Goal: Check status: Check status

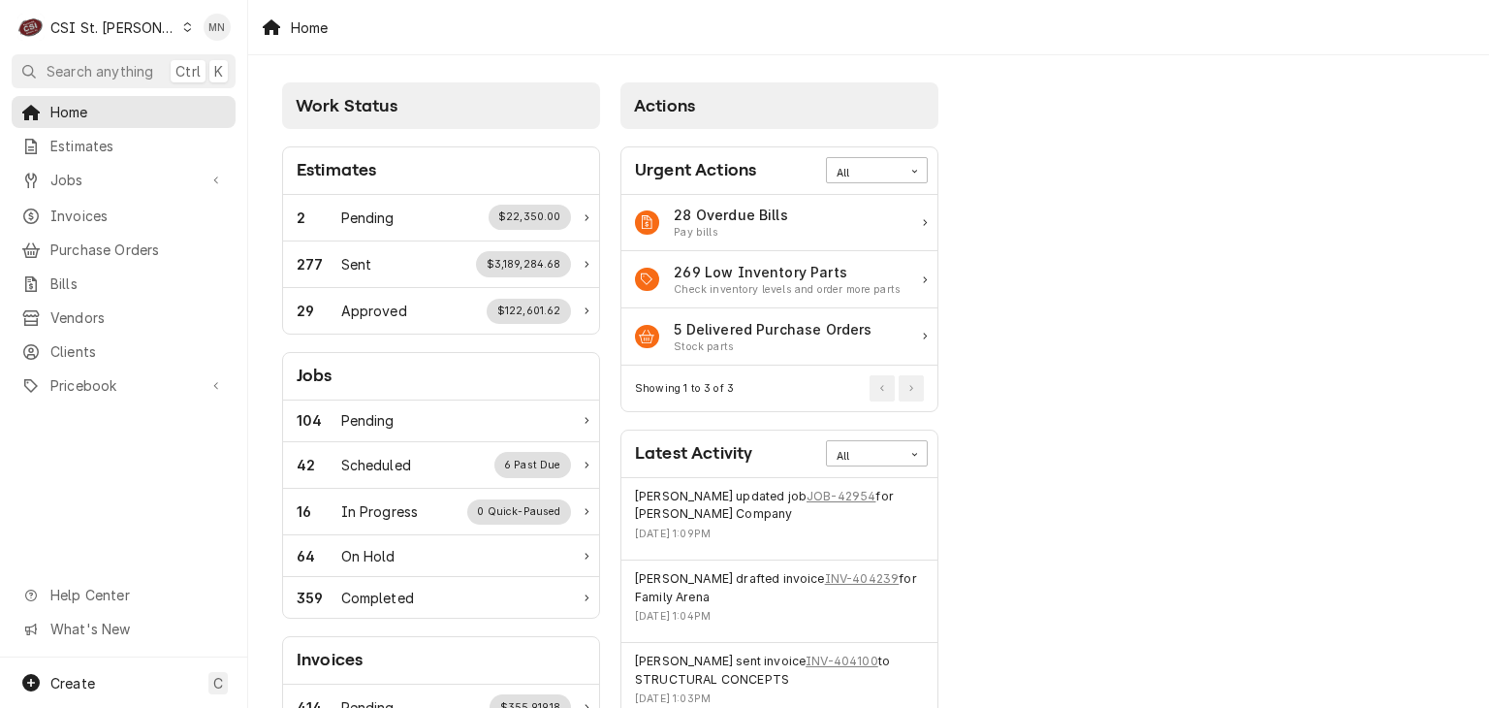
click at [95, 33] on div "CSI St. Louis" at bounding box center [113, 27] width 126 height 20
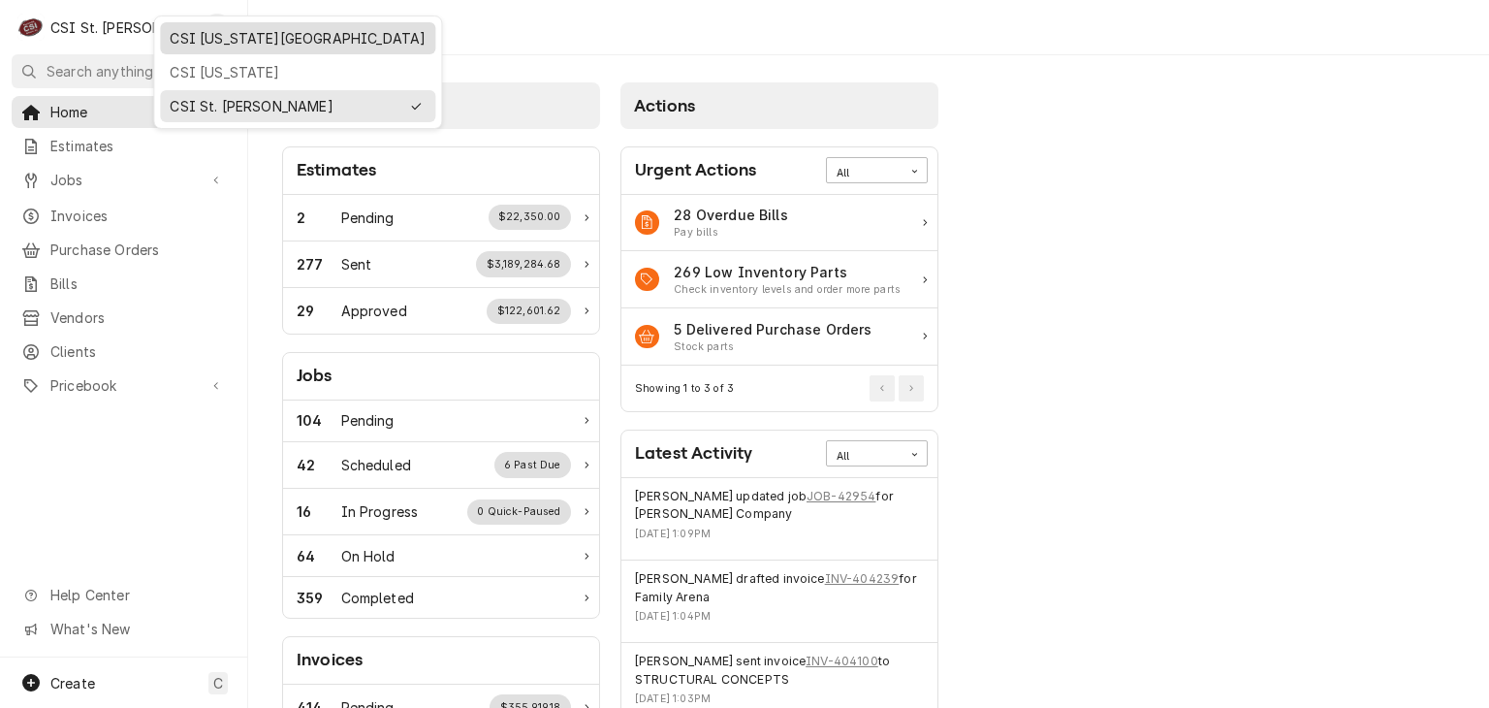
click at [178, 38] on div "CSI [US_STATE][GEOGRAPHIC_DATA]" at bounding box center [298, 38] width 256 height 20
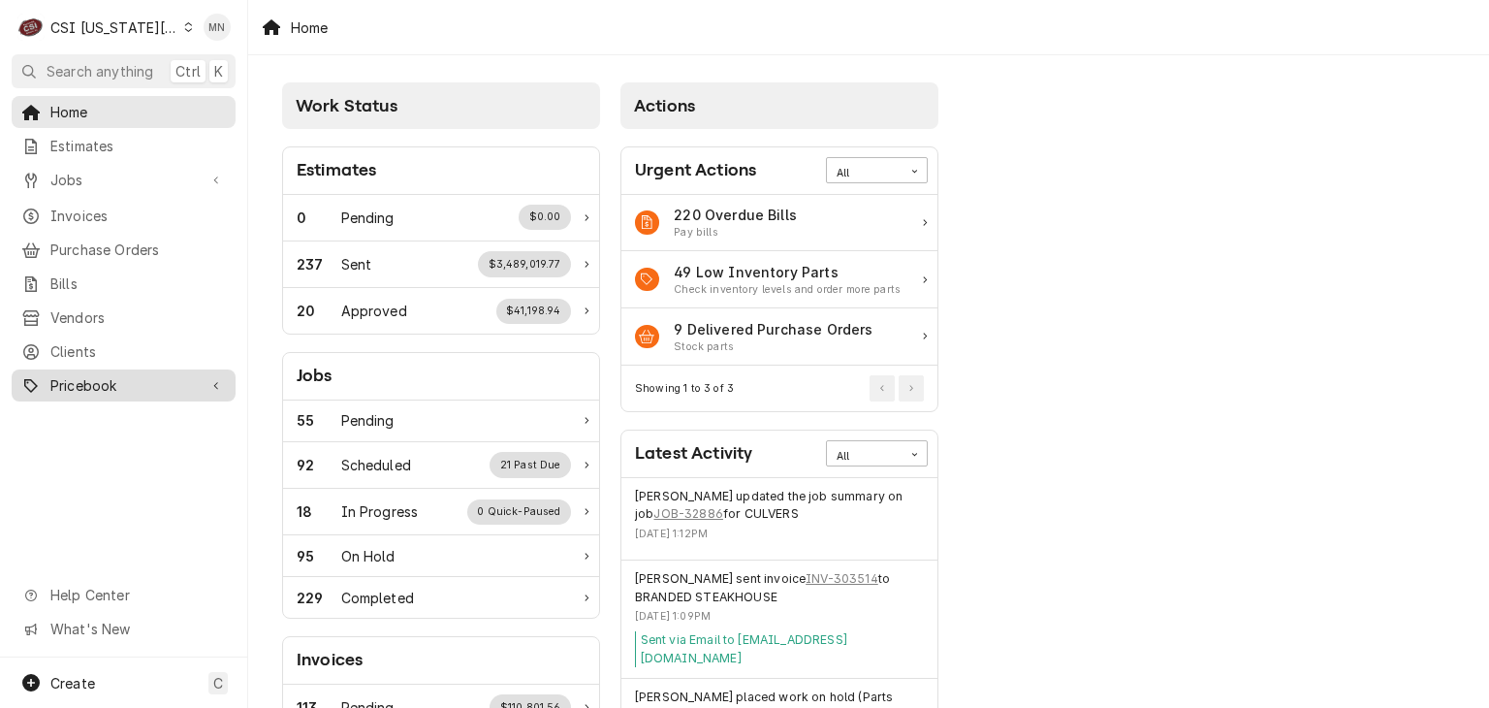
click at [91, 375] on span "Pricebook" at bounding box center [123, 385] width 146 height 20
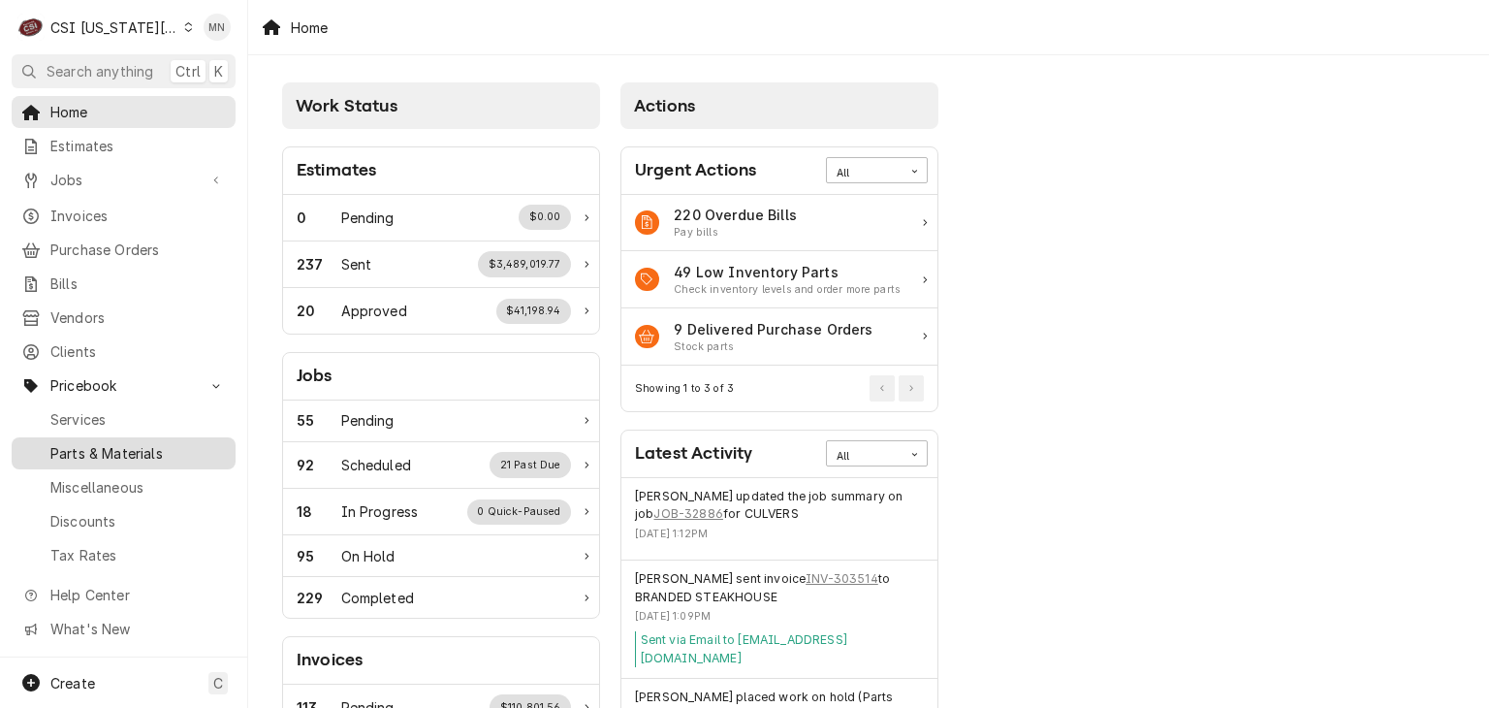
click at [111, 443] on span "Parts & Materials" at bounding box center [137, 453] width 175 height 20
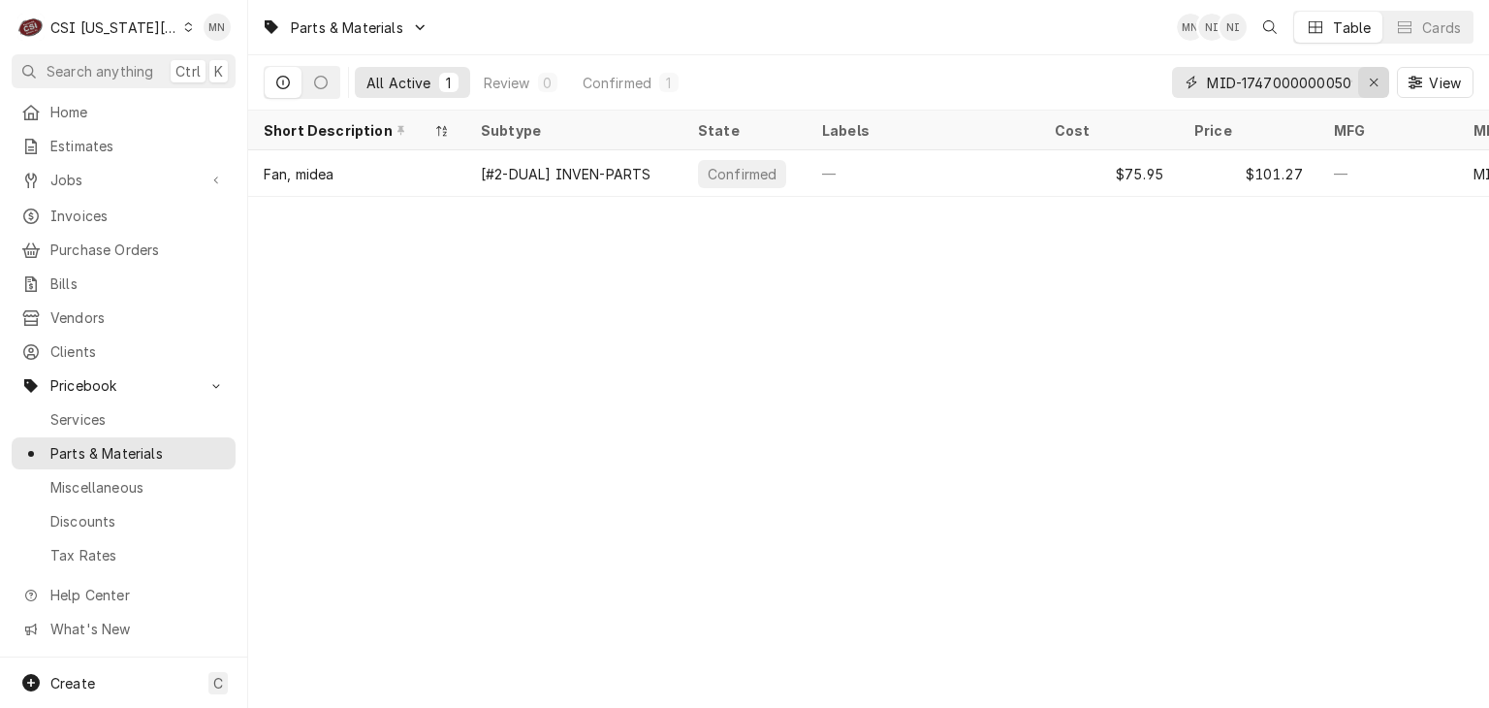
click at [1367, 80] on div "Erase input" at bounding box center [1373, 82] width 19 height 19
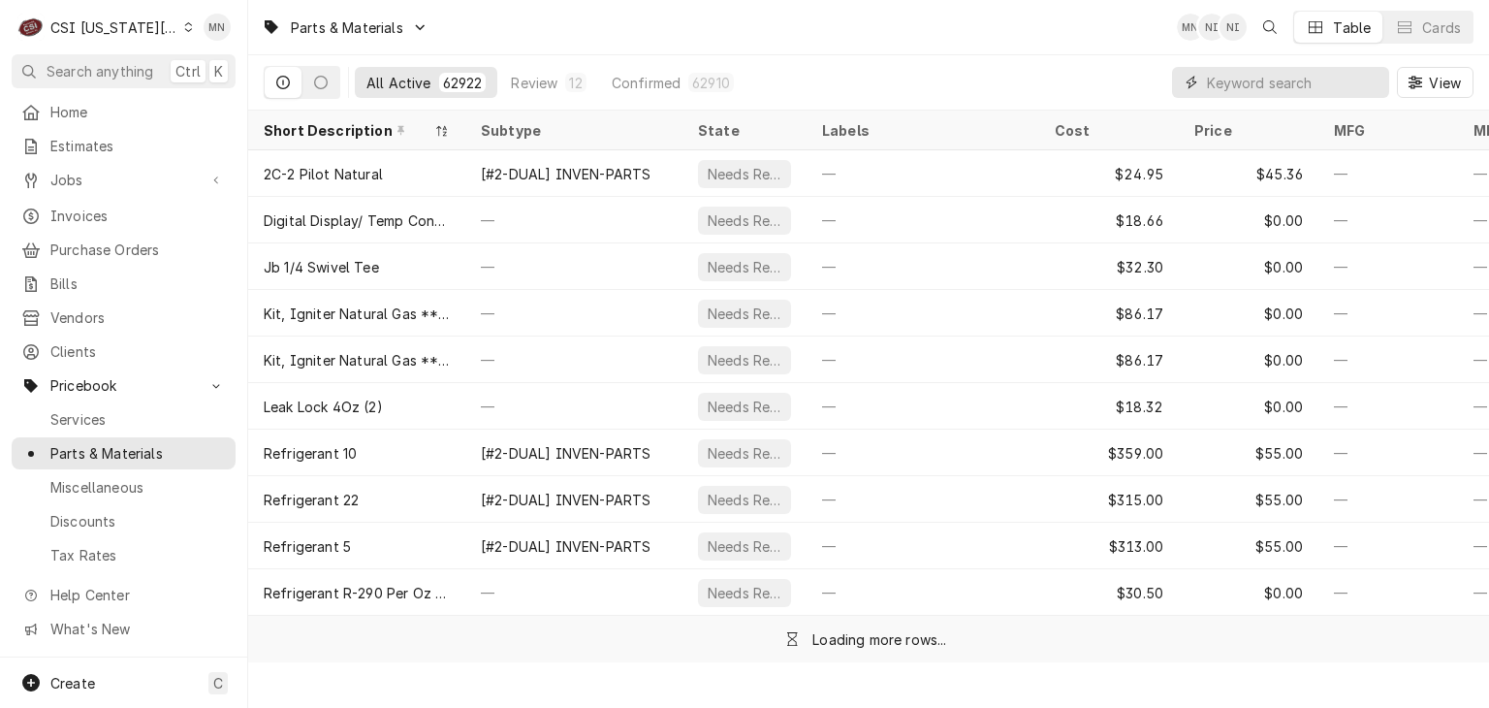
paste input "1085996SP"
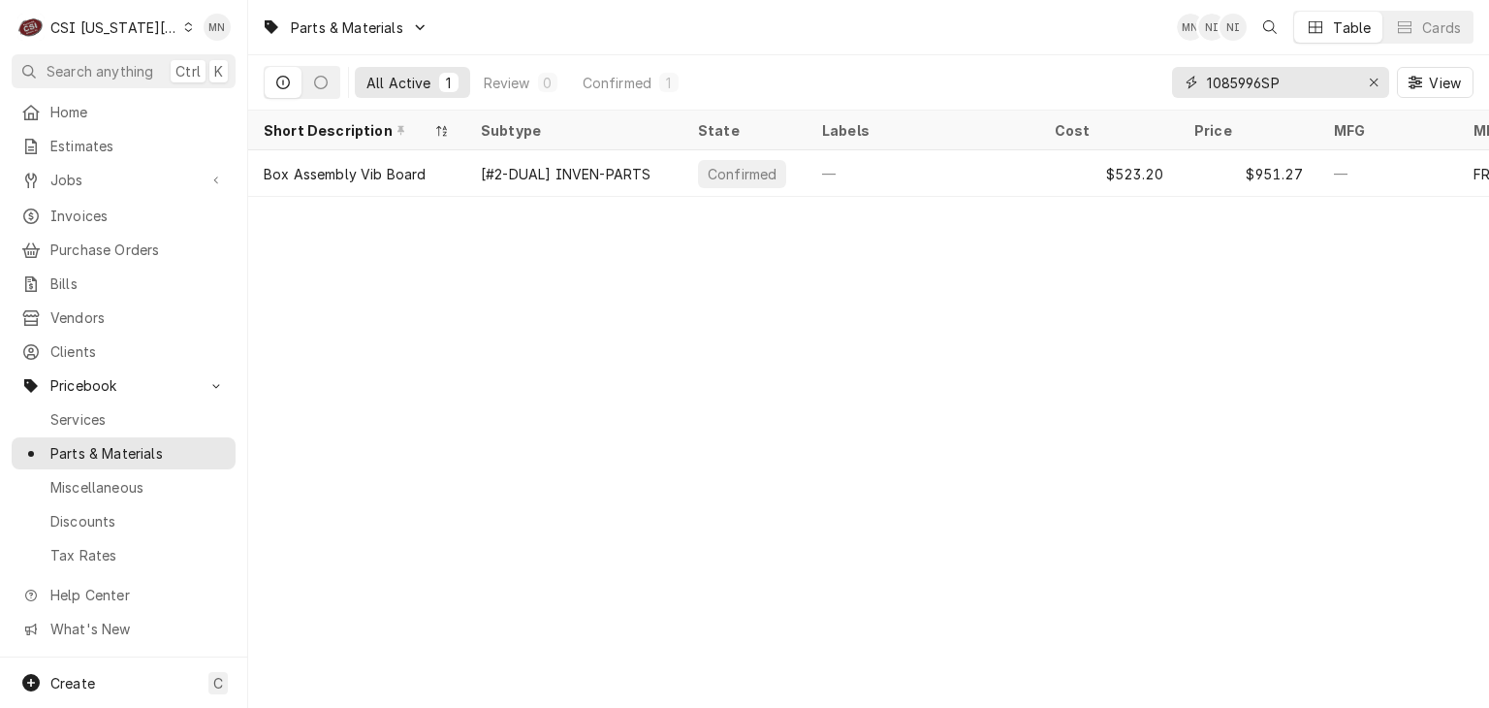
type input "1085996SP"
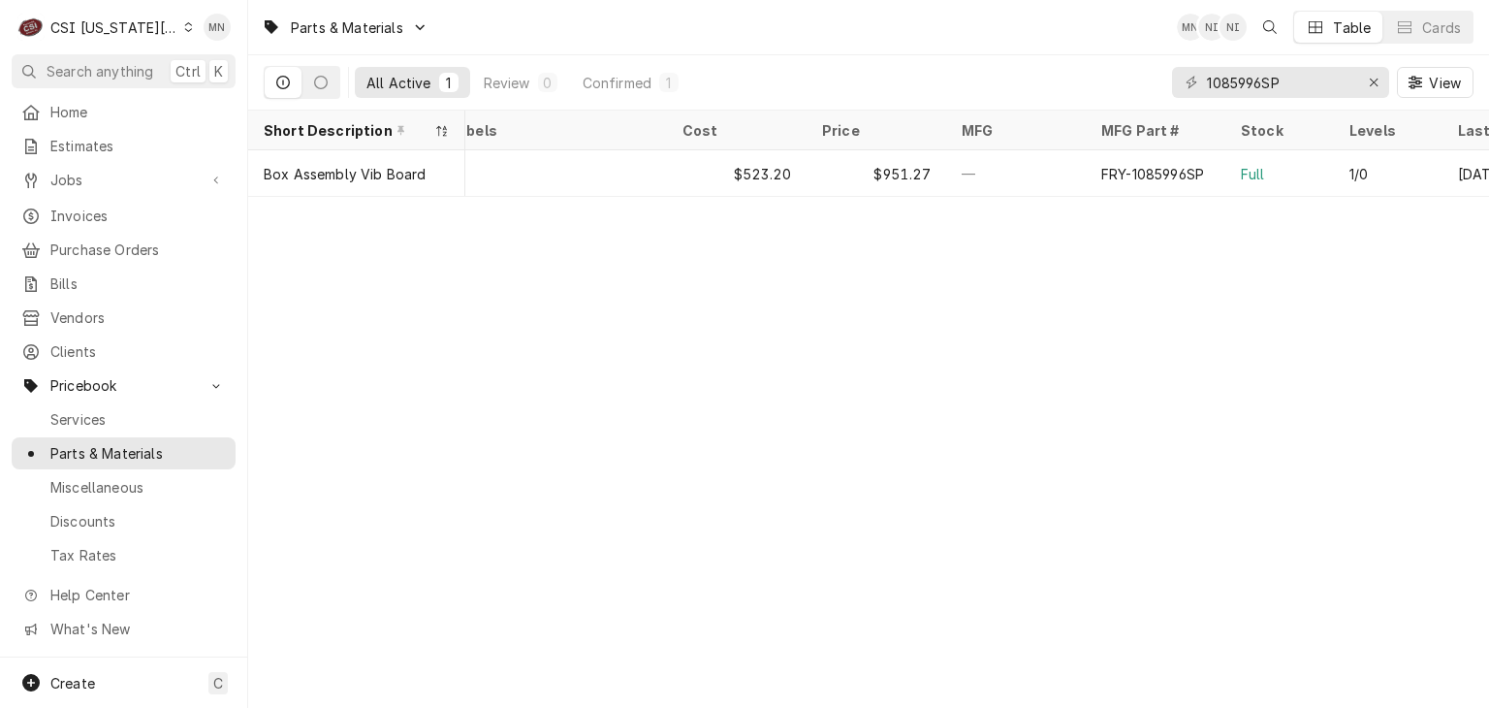
scroll to position [0, 465]
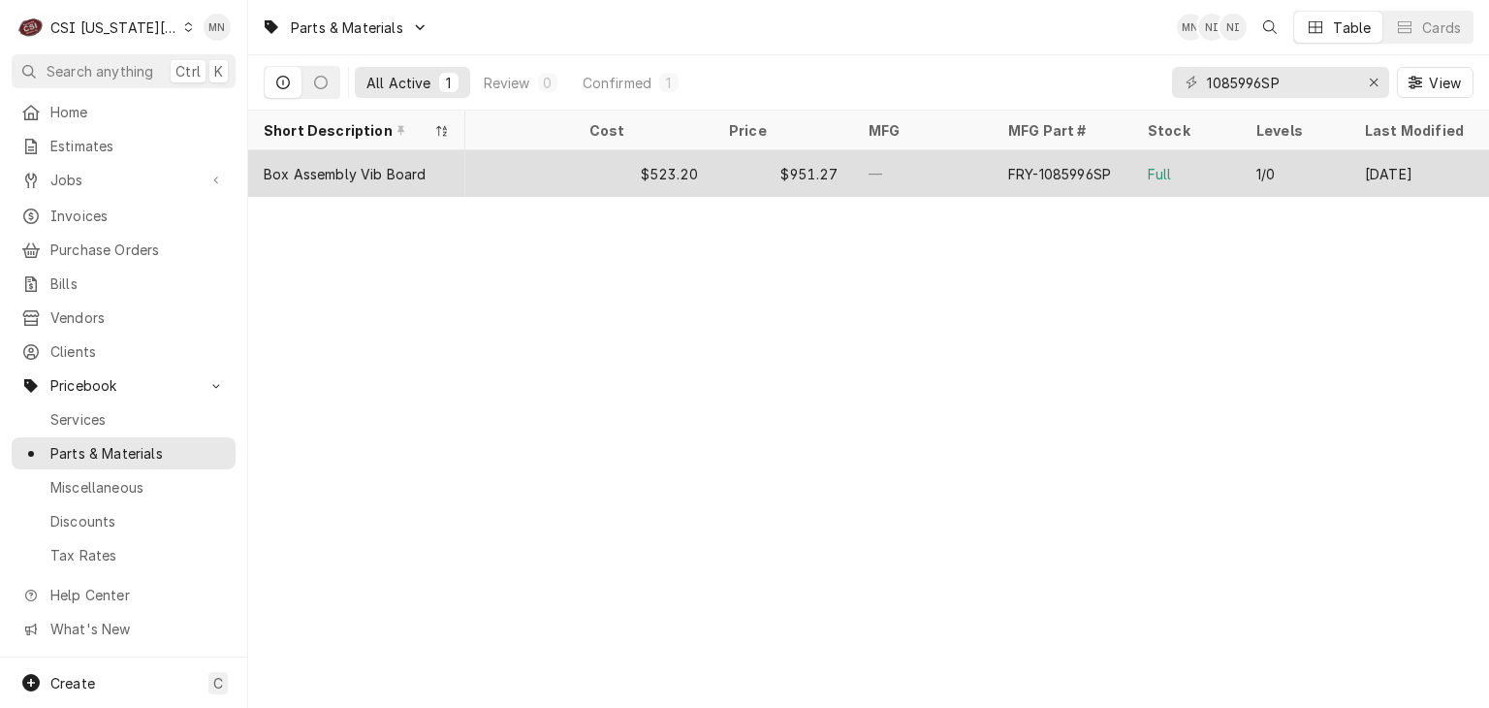
click at [1125, 170] on div "FRY-1085996SP" at bounding box center [1063, 173] width 140 height 47
click at [1106, 170] on div "FRY-1085996SP" at bounding box center [1059, 174] width 103 height 20
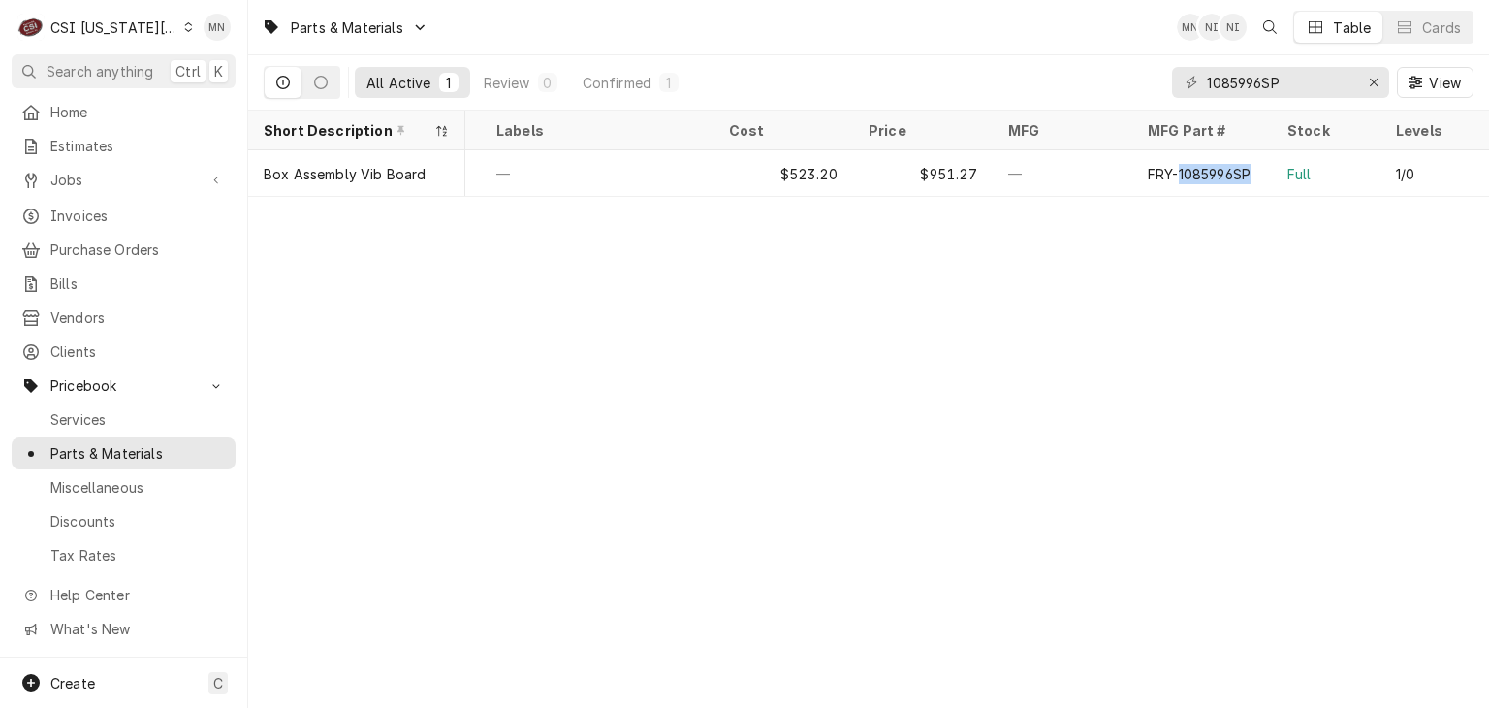
scroll to position [0, 342]
click at [586, 253] on div "Parts & Materials MN NI NI Table Cards All Active 1 Review 0 Confirmed 1 108599…" at bounding box center [868, 354] width 1241 height 708
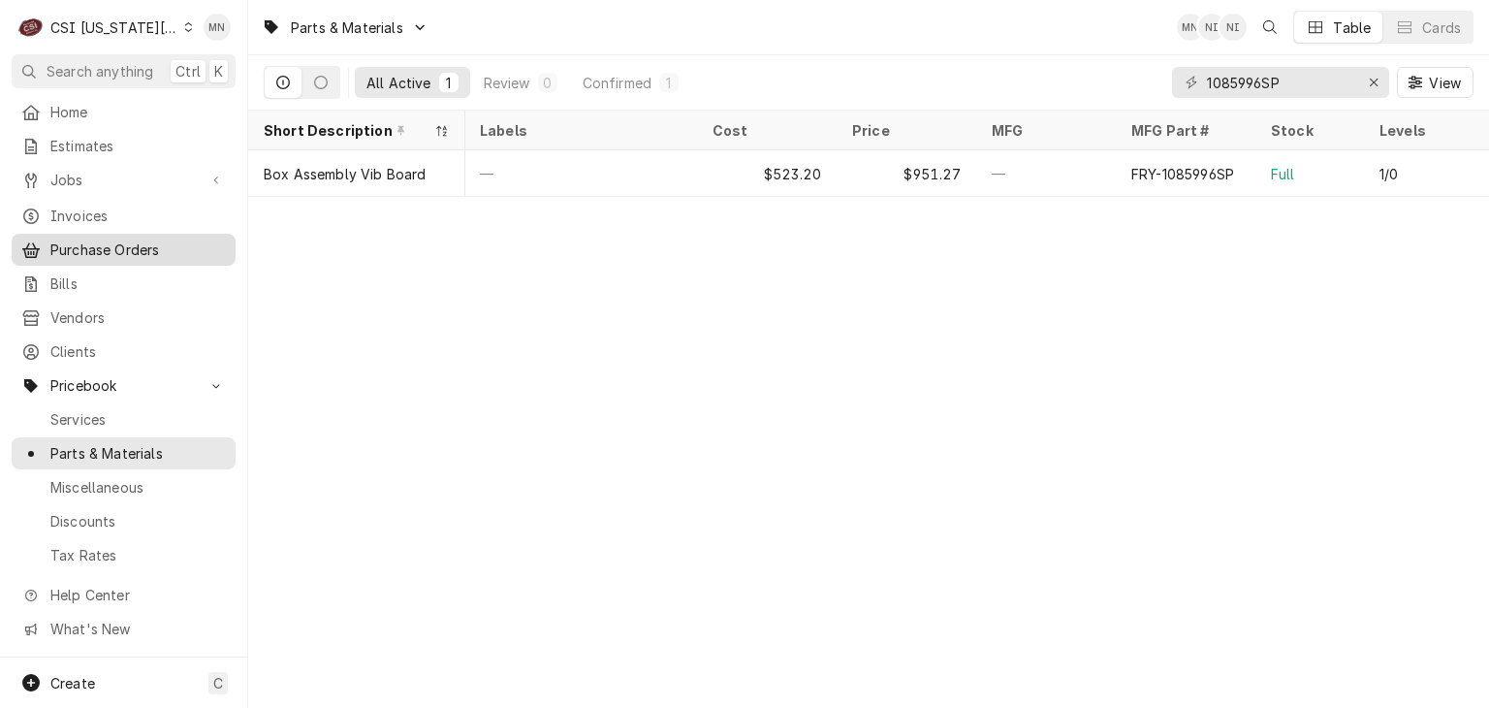
click at [69, 245] on span "Purchase Orders" at bounding box center [137, 249] width 175 height 20
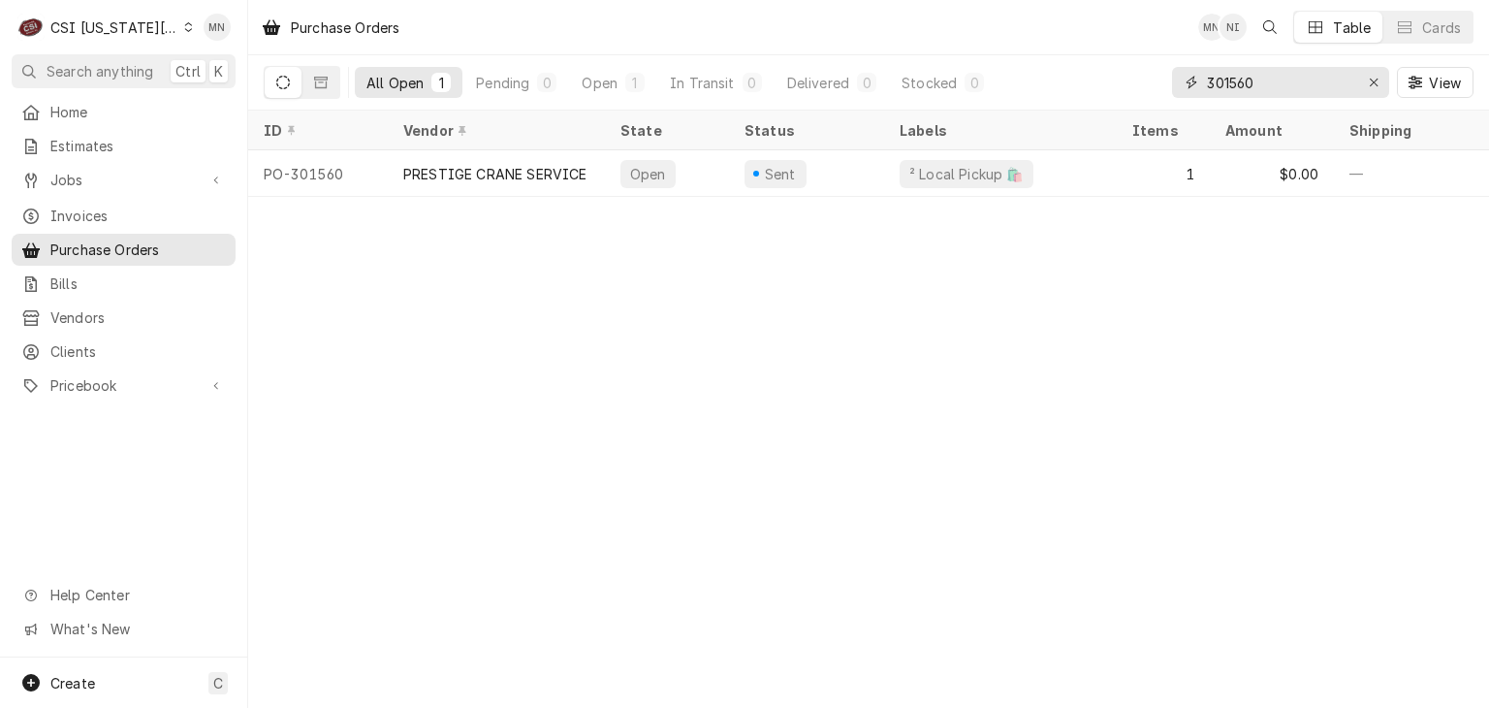
drag, startPoint x: 1332, startPoint y: 86, endPoint x: 1066, endPoint y: 68, distance: 266.3
click at [1081, 70] on div "All Open 1 Pending 0 Open 1 In Transit 0 Delivered 0 Stocked 0 301560 View" at bounding box center [869, 82] width 1210 height 54
type input "301593"
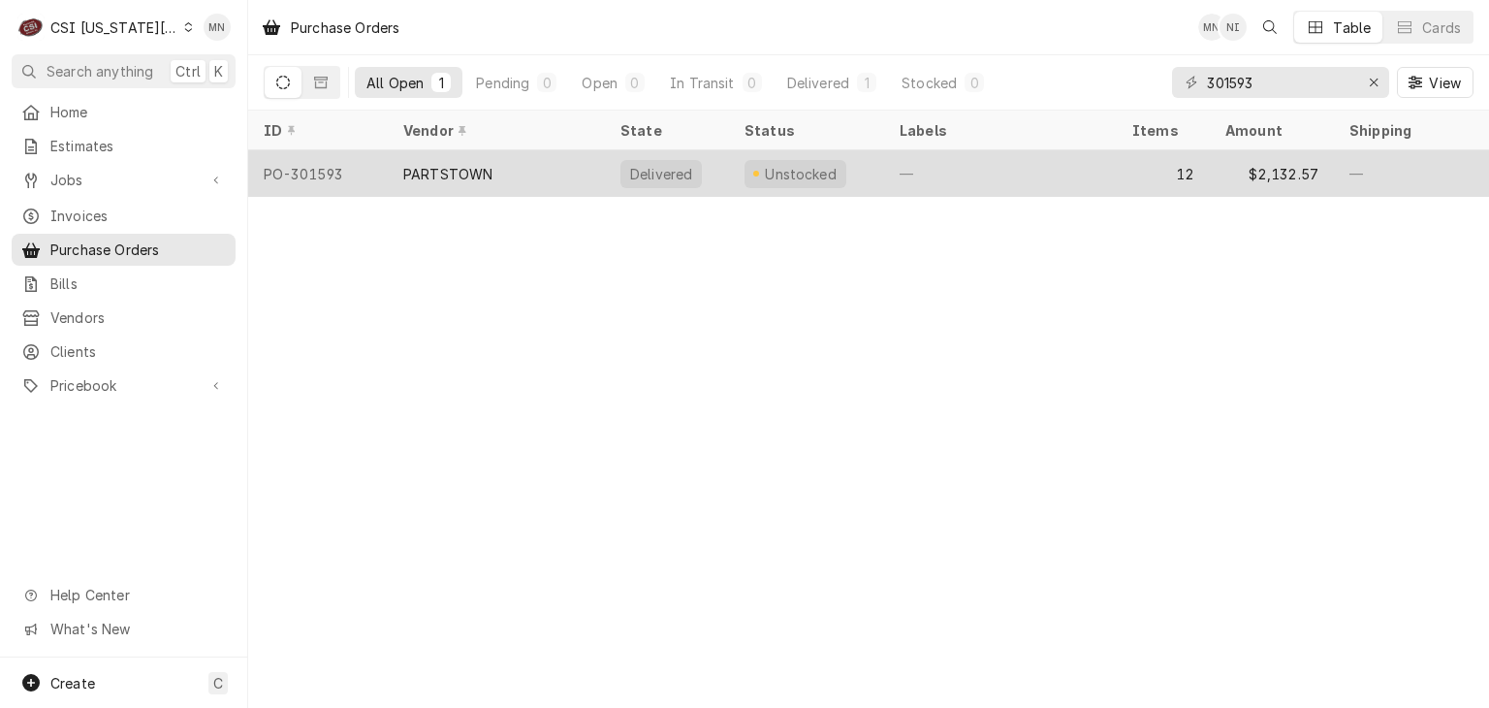
click at [593, 175] on div "PARTSTOWN" at bounding box center [496, 173] width 217 height 47
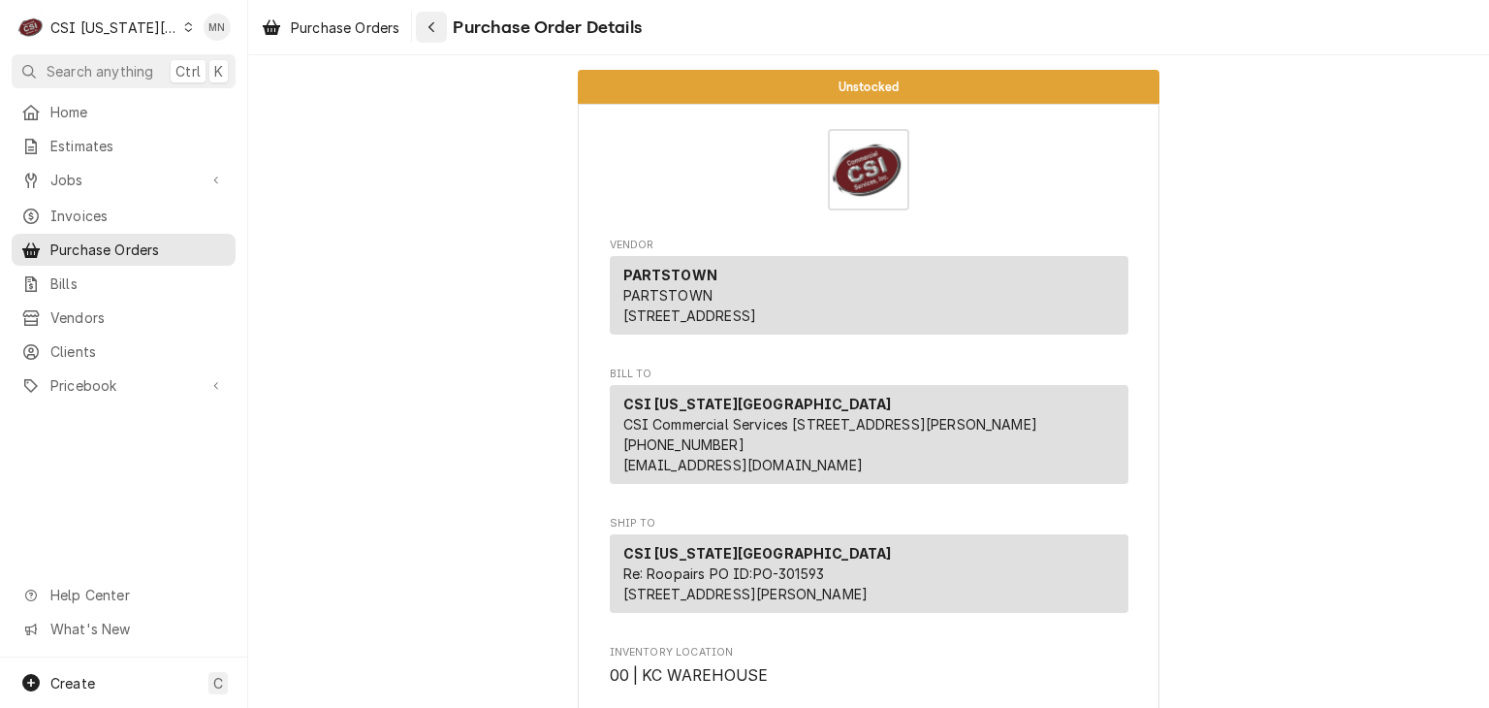
click at [446, 29] on button "Navigate back" at bounding box center [431, 27] width 31 height 31
